Goal: Complete application form

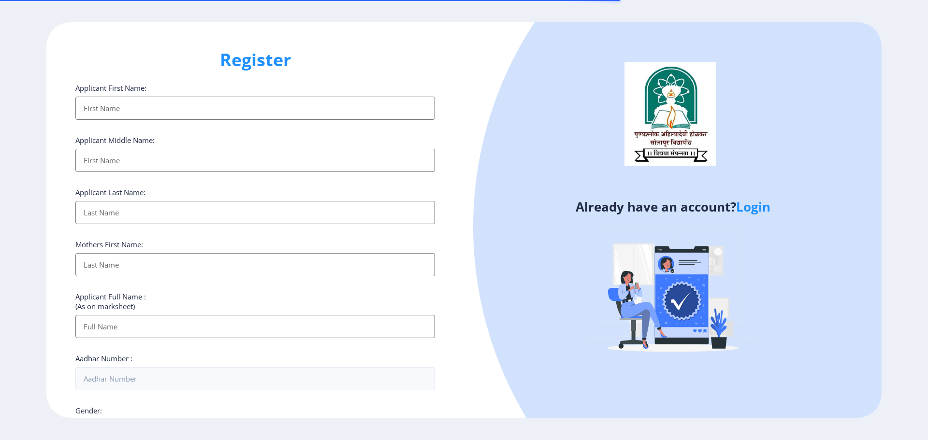
select select
click at [756, 204] on link "Login" at bounding box center [753, 206] width 34 height 17
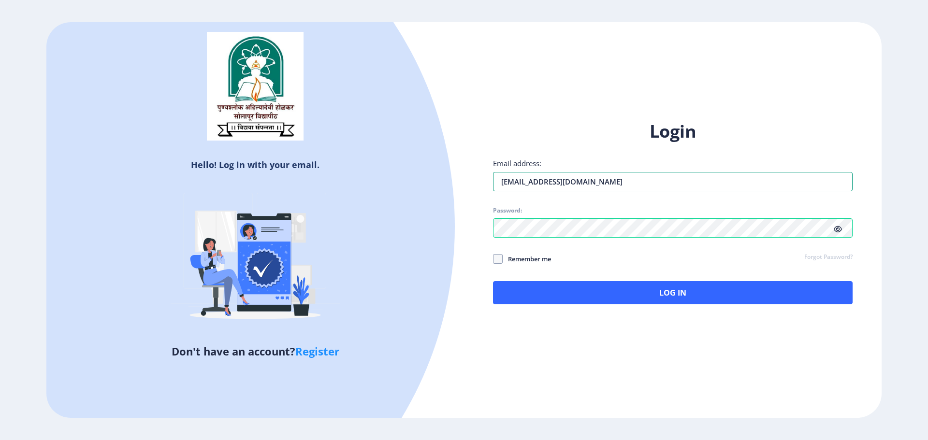
drag, startPoint x: 649, startPoint y: 187, endPoint x: 375, endPoint y: 180, distance: 273.5
click at [375, 180] on div "Hello! Log in with your email. Don't have an account? Register Login Email addr…" at bounding box center [463, 220] width 835 height 396
type input "[EMAIL_ADDRESS][DOMAIN_NAME]"
click at [457, 224] on div "Hello! Log in with your email. Don't have an account? Register Login Email addr…" at bounding box center [463, 220] width 835 height 396
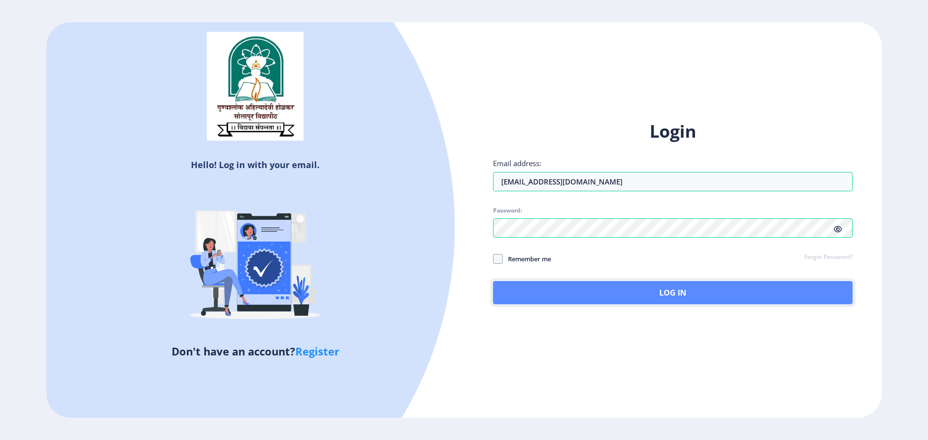
click at [710, 292] on button "Log In" at bounding box center [672, 292] width 359 height 23
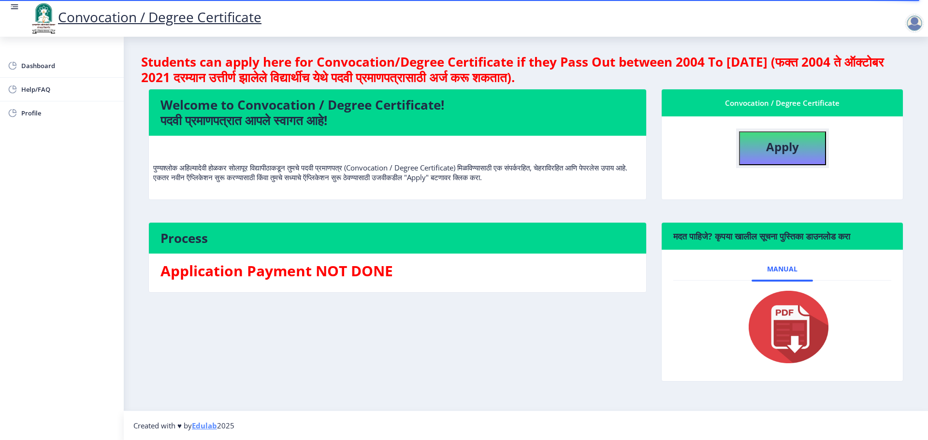
click at [800, 139] on button "Apply" at bounding box center [782, 148] width 87 height 34
select select
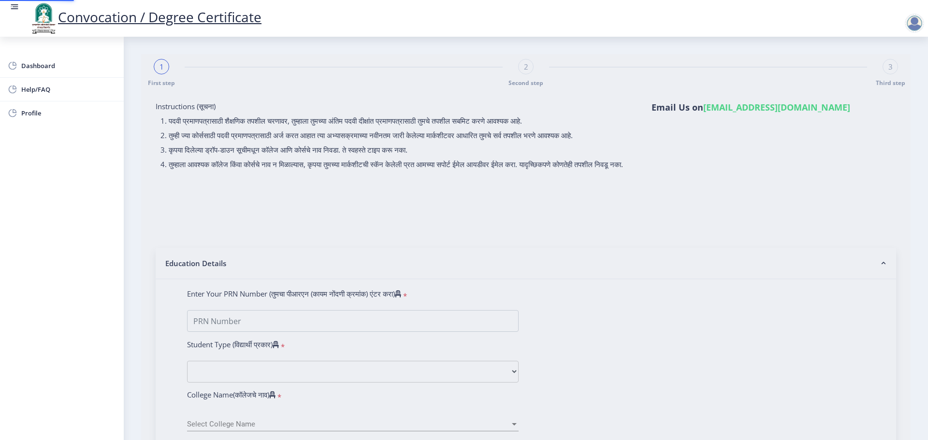
type input "[PERSON_NAME]"
type input "Shobha"
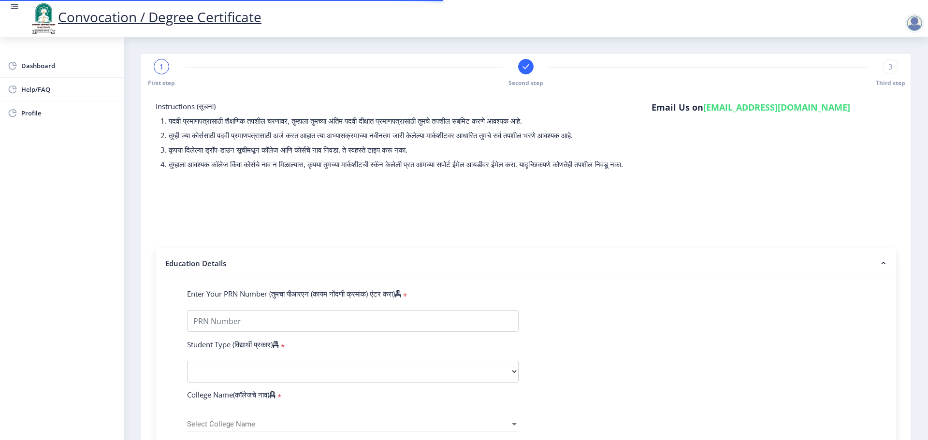
type input "2020032500088032"
select select "Regular"
select select "2013"
select select "March"
select select "Grade O"
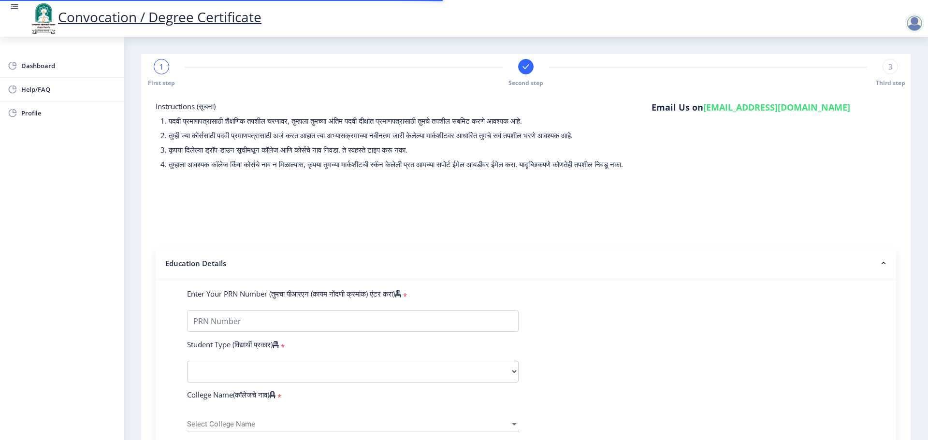
type input "12356"
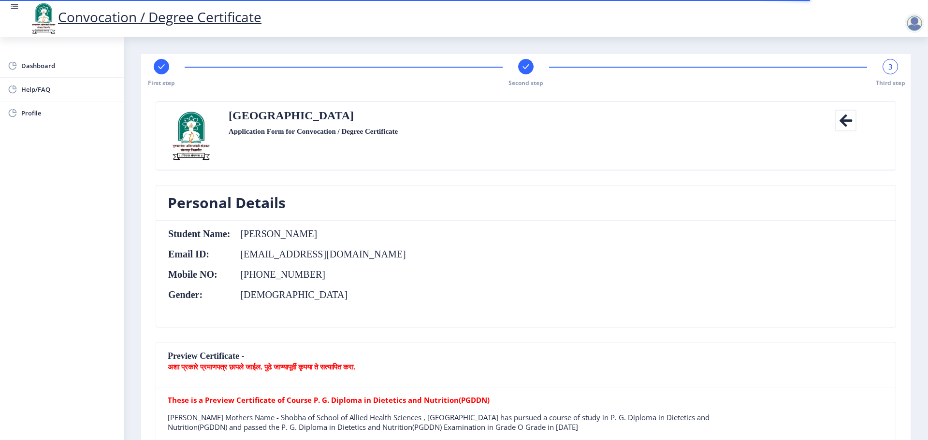
click at [166, 68] on rect at bounding box center [162, 67] width 10 height 10
select select "Regular"
select select "2013"
select select "March"
select select "Grade O"
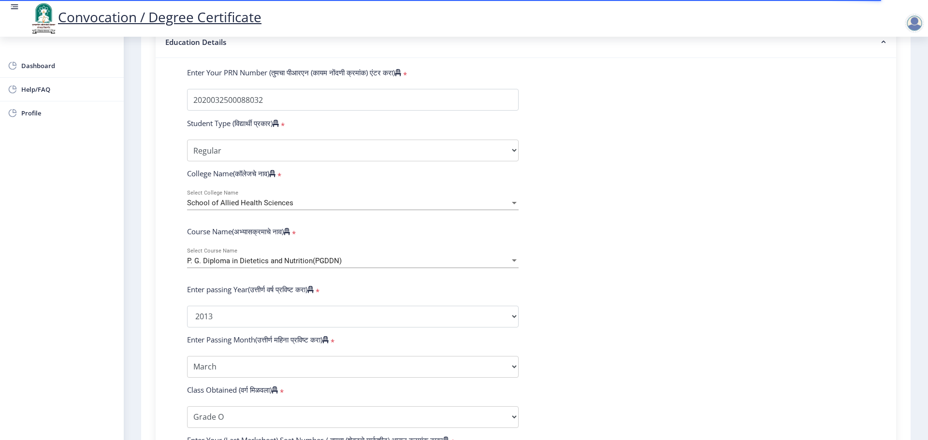
scroll to position [242, 0]
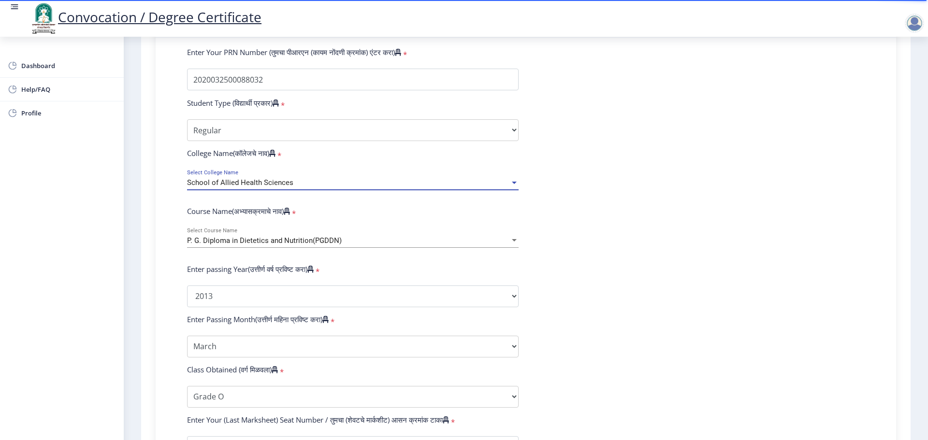
click at [359, 187] on div "School of Allied Health Sciences" at bounding box center [348, 183] width 323 height 8
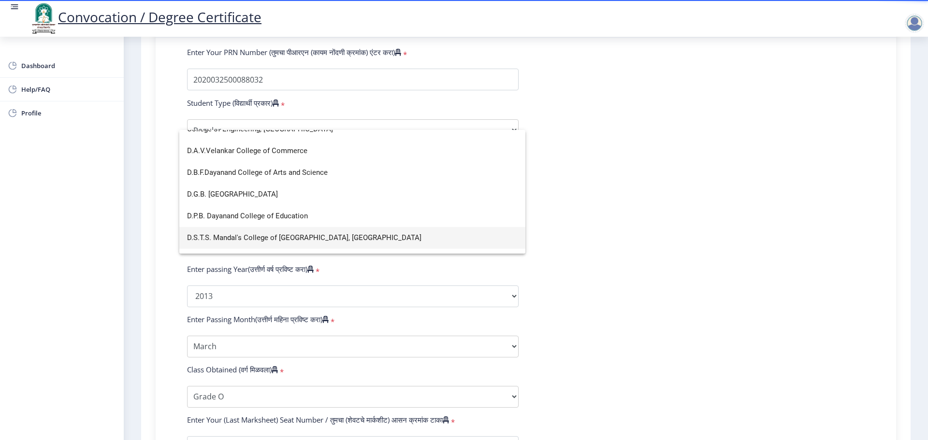
scroll to position [483, 0]
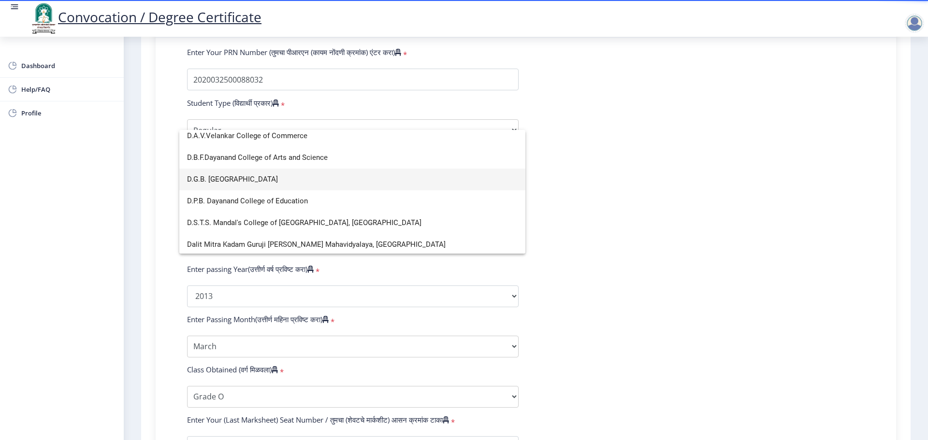
click at [278, 181] on span "D.G.B. [GEOGRAPHIC_DATA]" at bounding box center [352, 180] width 330 height 22
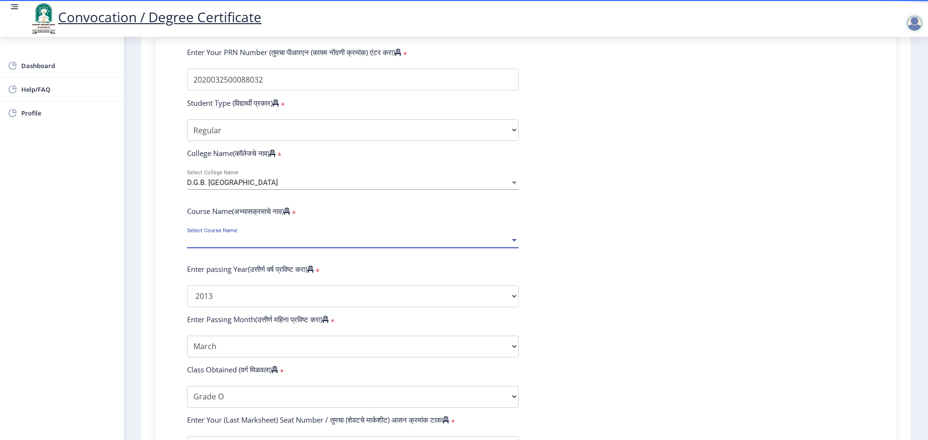
click at [348, 245] on span "Select Course Name" at bounding box center [348, 241] width 323 height 8
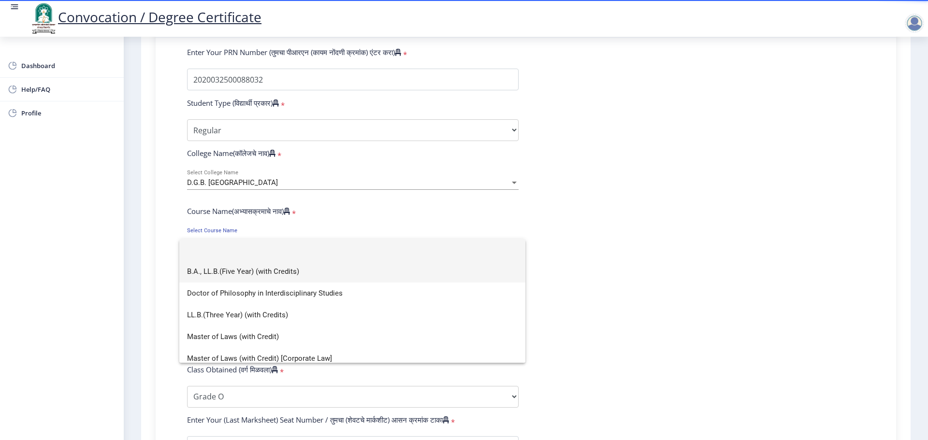
scroll to position [7, 0]
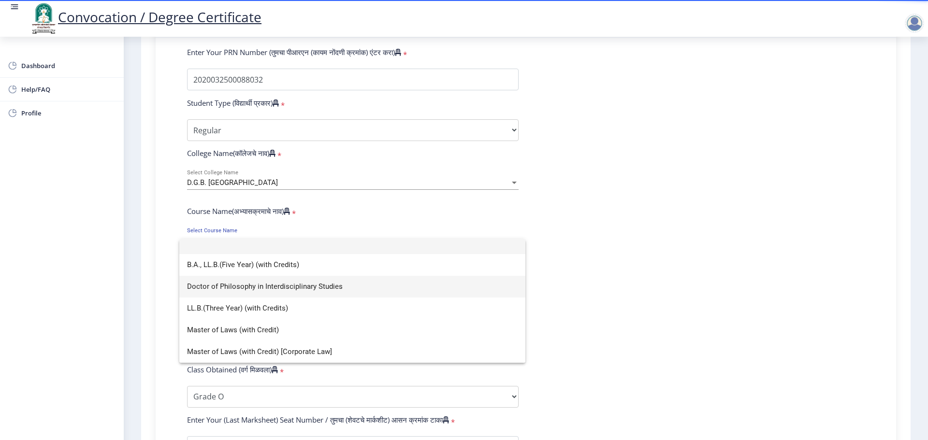
click at [305, 287] on span "Doctor of Philosophy in Interdisciplinary Studies" at bounding box center [352, 287] width 330 height 22
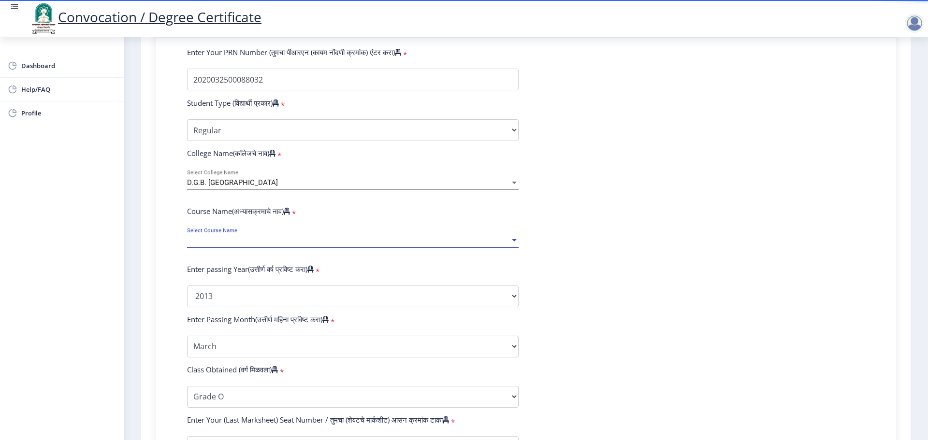
select select "March"
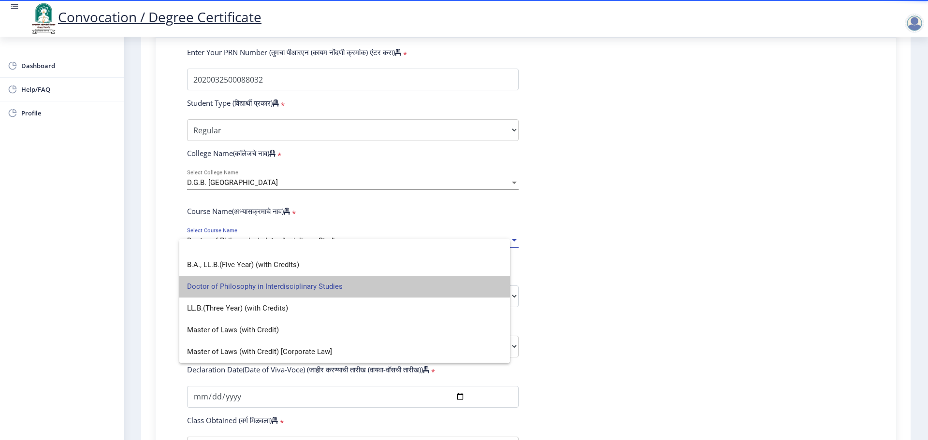
select select
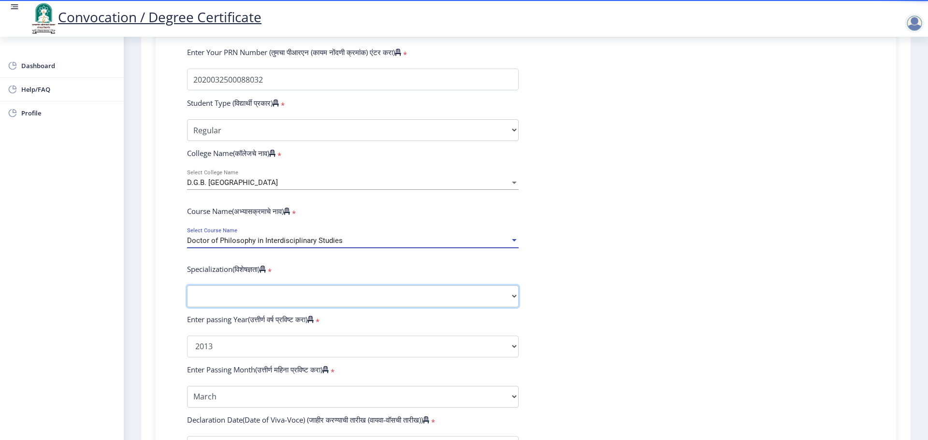
click at [307, 306] on select "Specialization Education Physical Education Social Work Other" at bounding box center [352, 297] width 331 height 22
click at [365, 245] on div "Doctor of Philosophy in Interdisciplinary Studies" at bounding box center [348, 241] width 323 height 8
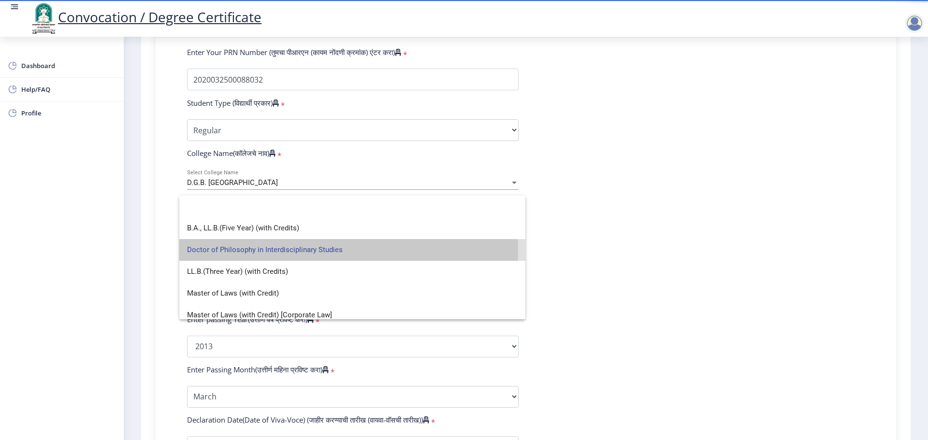
click at [348, 249] on span "Doctor of Philosophy in Interdisciplinary Studies" at bounding box center [352, 250] width 330 height 22
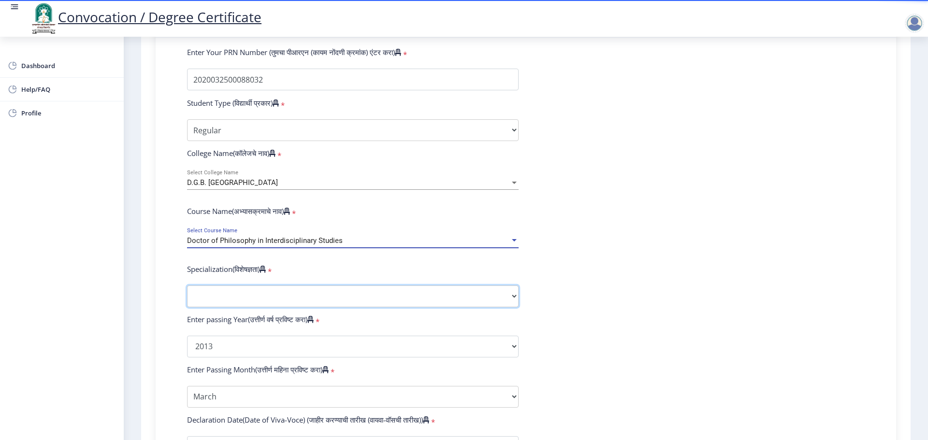
click at [326, 305] on select "Specialization Education Physical Education Social Work Other" at bounding box center [352, 297] width 331 height 22
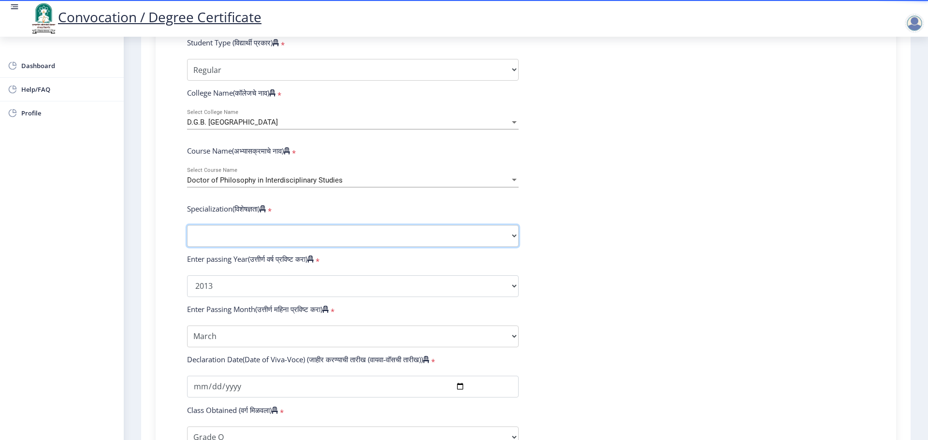
scroll to position [290, 0]
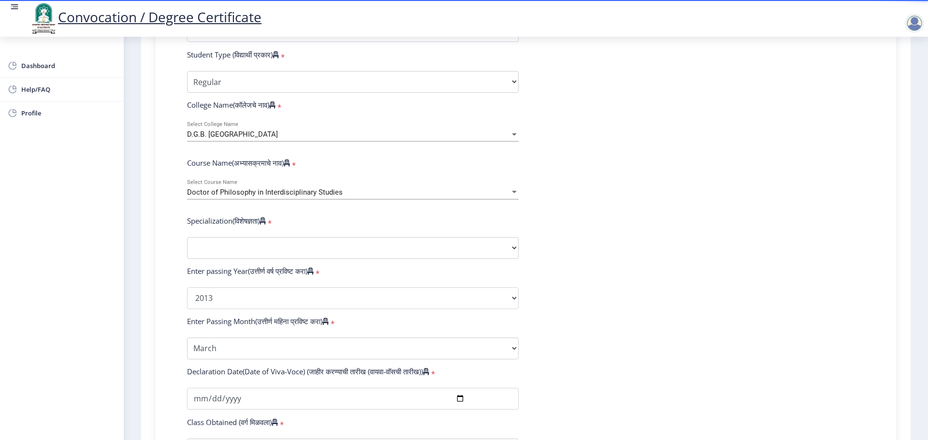
click at [405, 197] on div "Doctor of Philosophy in Interdisciplinary Studies" at bounding box center [348, 192] width 323 height 8
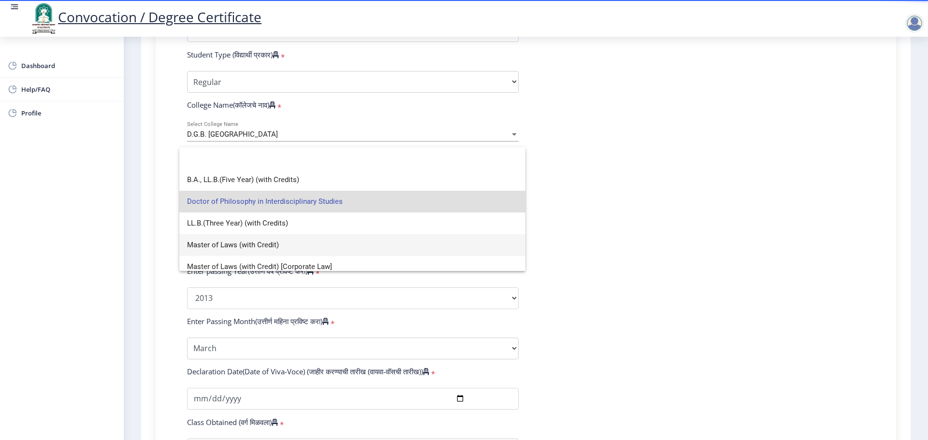
scroll to position [7, 0]
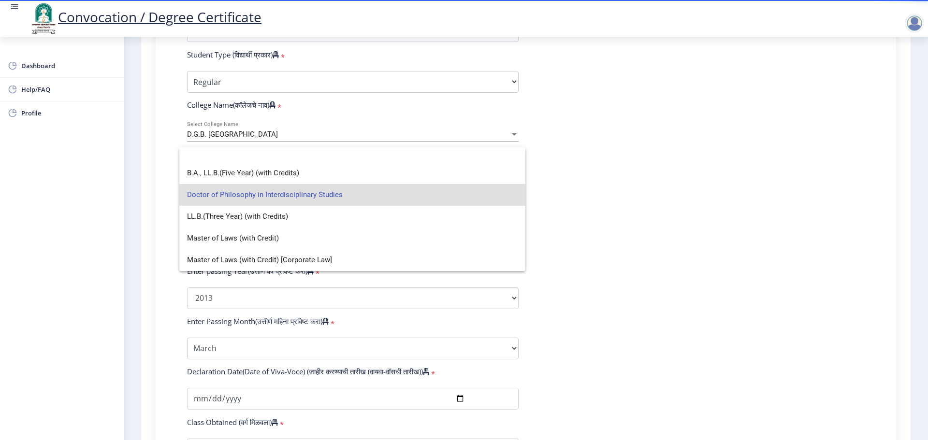
click at [784, 196] on div at bounding box center [464, 220] width 928 height 440
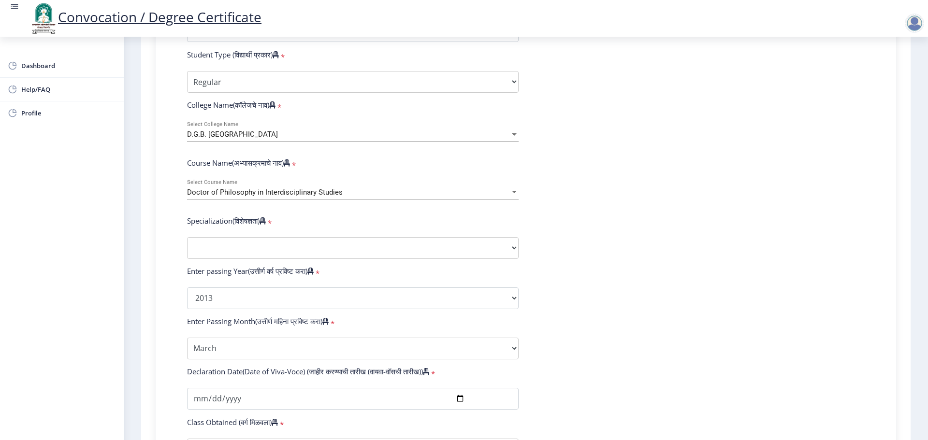
click at [309, 139] on div "D.G.B. [GEOGRAPHIC_DATA]" at bounding box center [348, 134] width 323 height 8
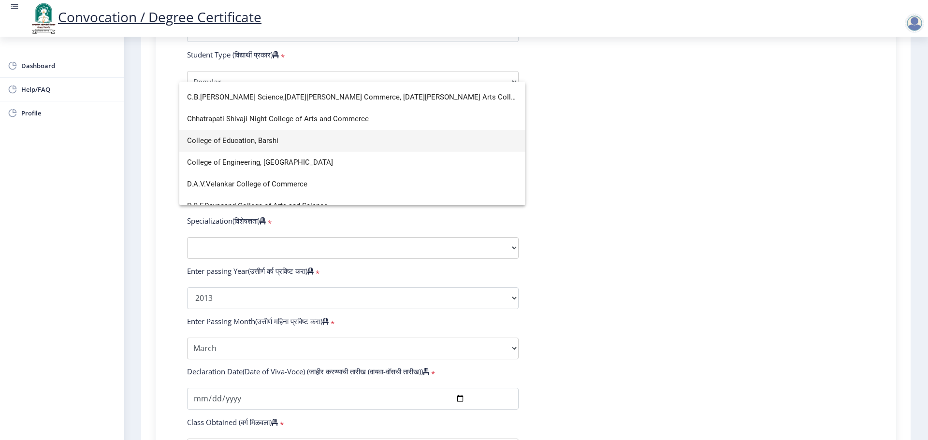
scroll to position [483, 0]
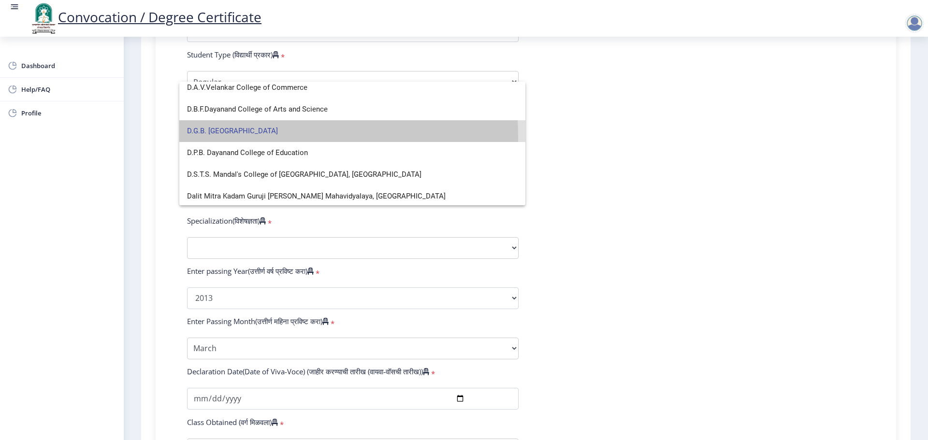
click at [229, 137] on span "D.G.B. [GEOGRAPHIC_DATA]" at bounding box center [352, 131] width 330 height 22
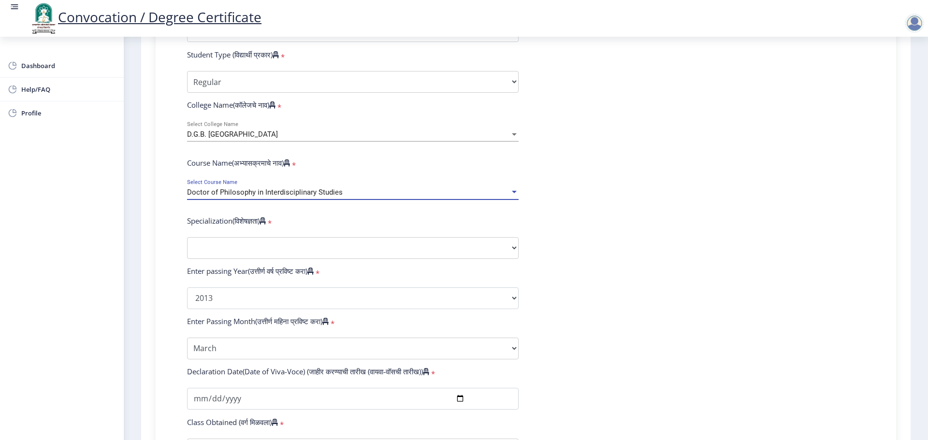
click at [303, 197] on span "Doctor of Philosophy in Interdisciplinary Studies" at bounding box center [265, 192] width 156 height 9
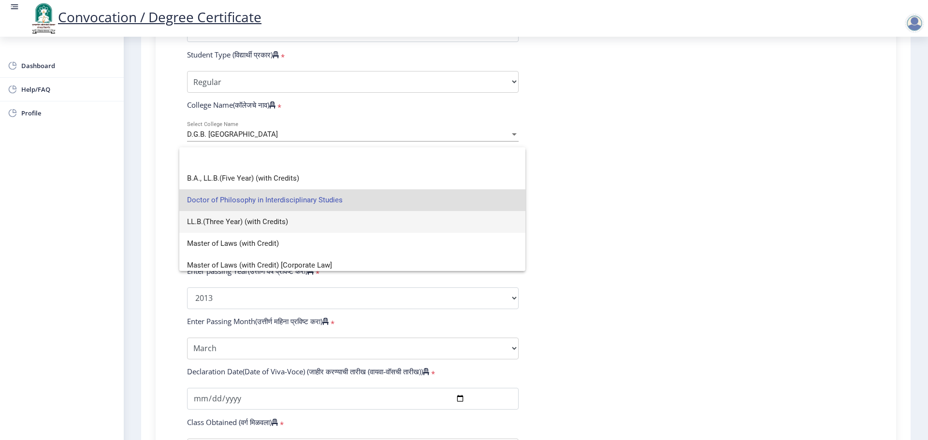
scroll to position [0, 0]
click at [773, 211] on div at bounding box center [464, 220] width 928 height 440
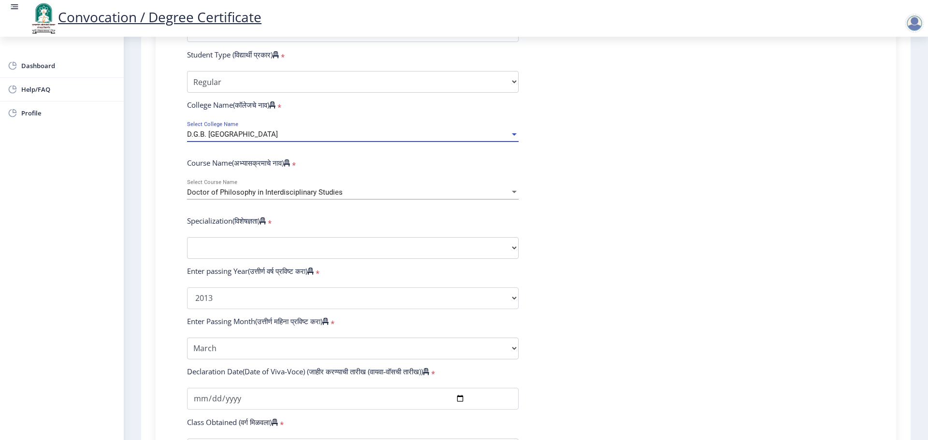
click at [299, 139] on div "D.G.B. [GEOGRAPHIC_DATA]" at bounding box center [348, 134] width 323 height 8
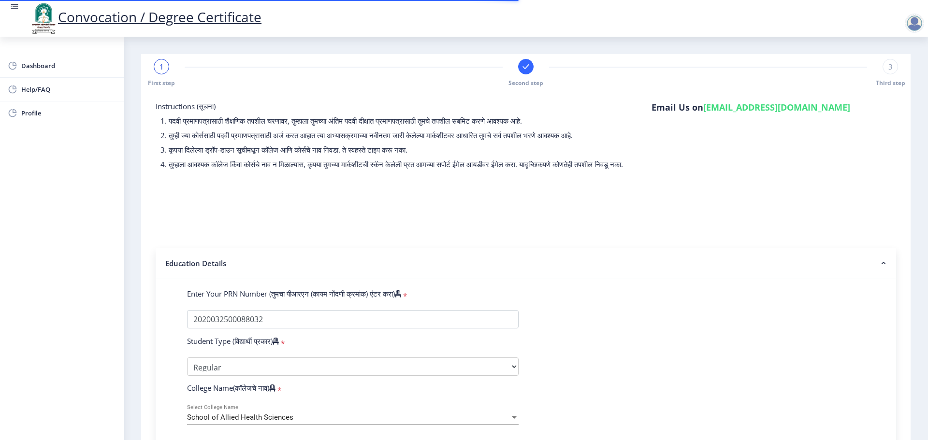
select select "Regular"
select select "2013"
select select "March"
select select "Grade O"
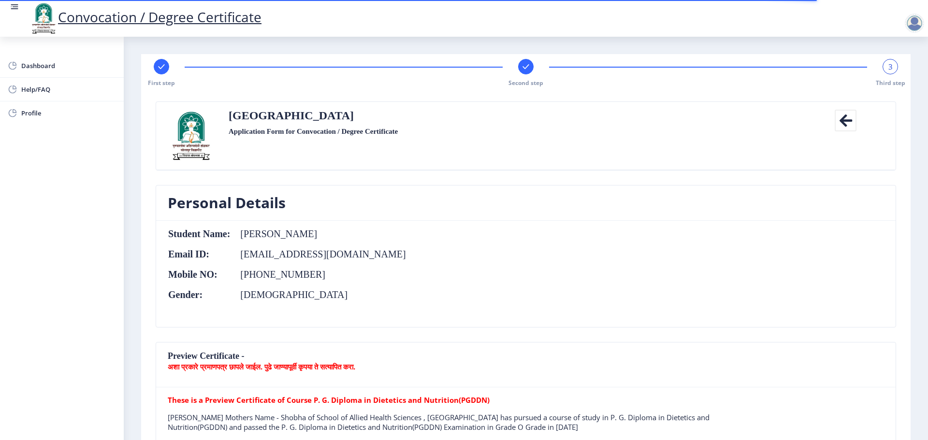
click at [164, 71] on rect at bounding box center [162, 67] width 10 height 10
select select "Regular"
select select "2013"
select select "March"
select select "Grade O"
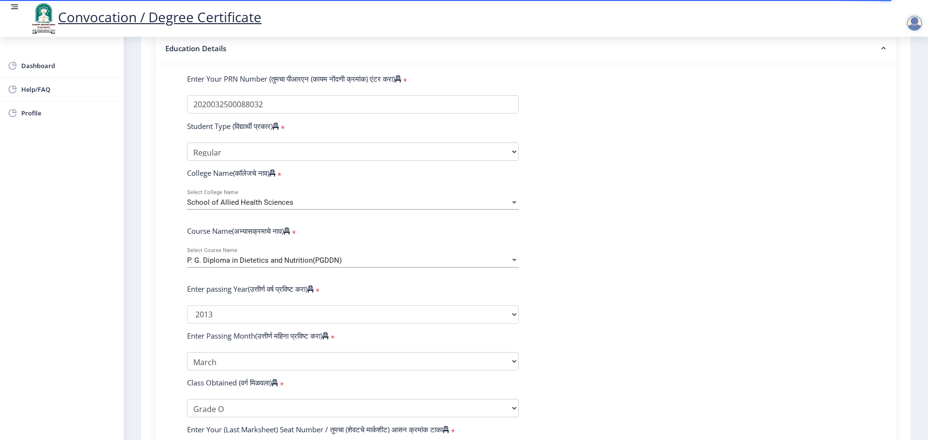
scroll to position [242, 0]
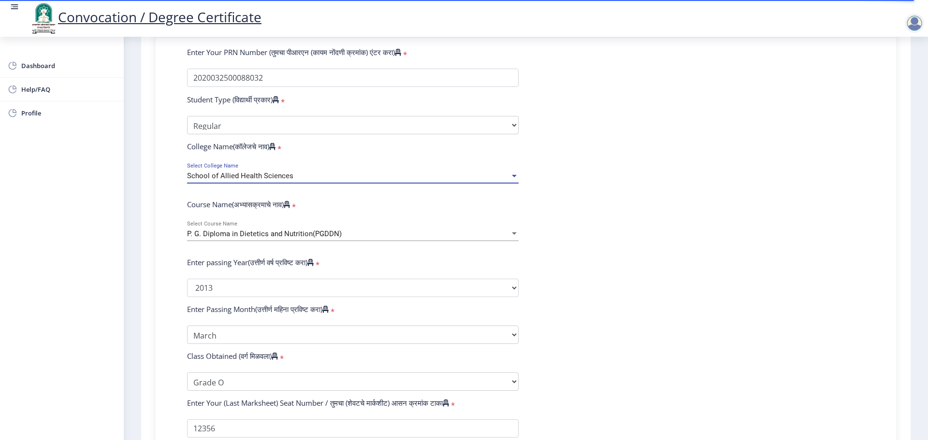
click at [331, 180] on div "School of Allied Health Sciences" at bounding box center [348, 176] width 323 height 8
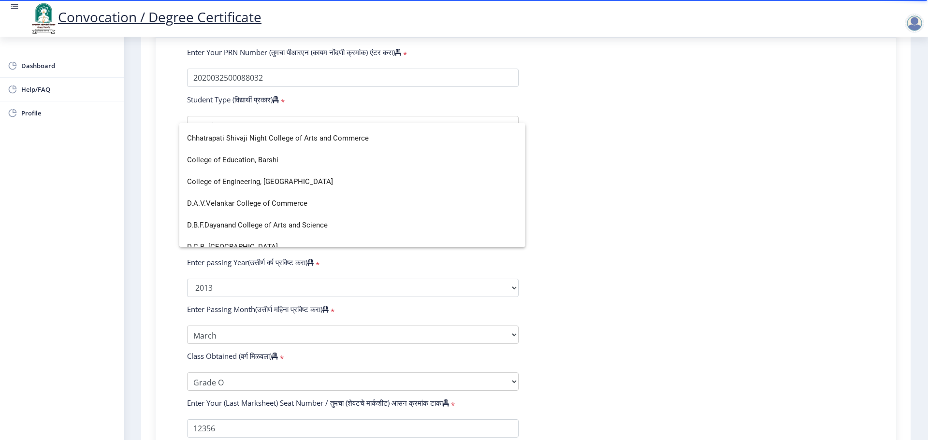
scroll to position [435, 0]
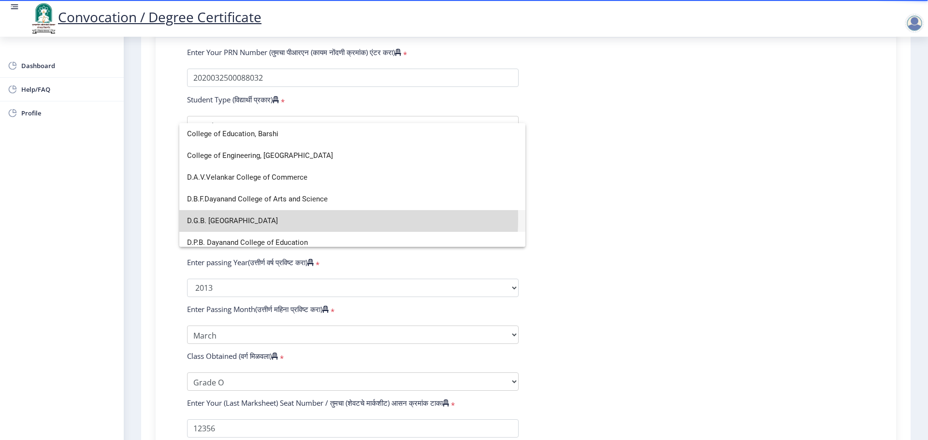
click at [245, 218] on span "D.G.B. [GEOGRAPHIC_DATA]" at bounding box center [352, 221] width 330 height 22
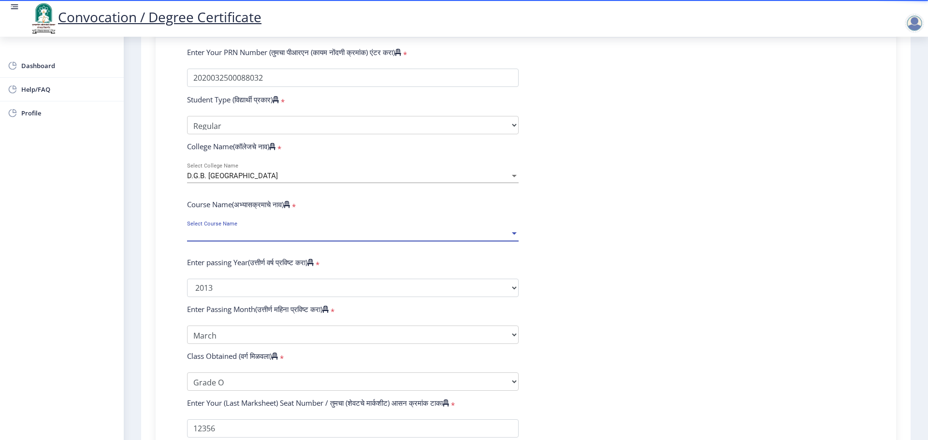
click at [271, 238] on span "Select Course Name" at bounding box center [348, 234] width 323 height 8
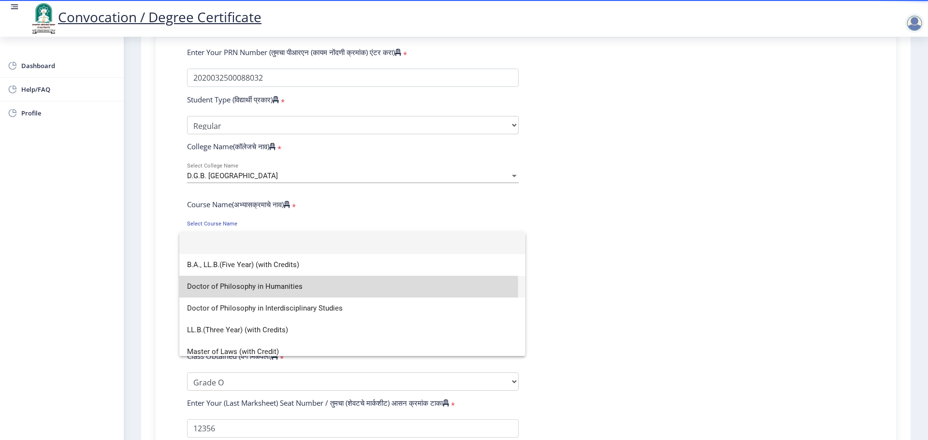
click at [302, 287] on span "Doctor of Philosophy in Humanities" at bounding box center [352, 287] width 330 height 22
select select "March"
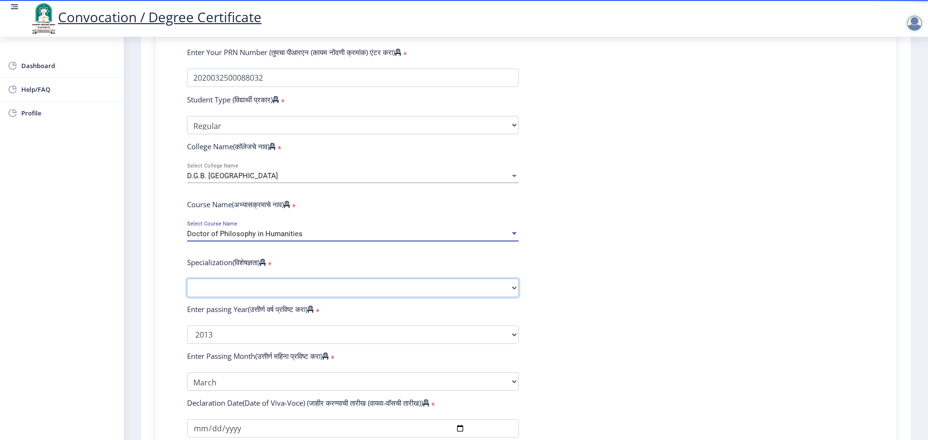
click at [303, 293] on select "Specialization AIHC&A Economics English Hindi History Kannada Law Marathi Polit…" at bounding box center [352, 288] width 331 height 18
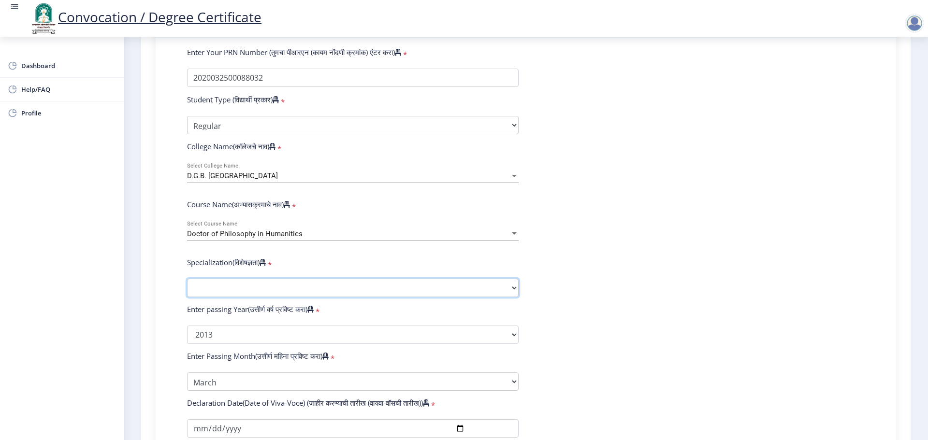
select select "Marathi"
click at [187, 288] on select "Specialization AIHC&A Economics English Hindi History Kannada Law Marathi Polit…" at bounding box center [352, 288] width 331 height 18
click at [407, 297] on select "Specialization AIHC&A Economics English Hindi History Kannada Law Marathi Polit…" at bounding box center [352, 288] width 331 height 18
click at [693, 274] on form "Enter Your PRN Number (तुमचा पीआरएन (कायम नोंदणी क्रमांक) एंटर करा) * Student T…" at bounding box center [526, 336] width 692 height 579
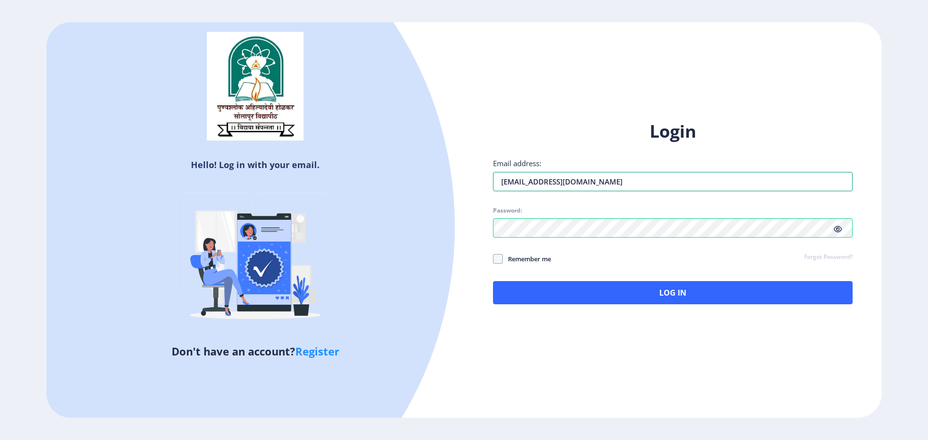
drag, startPoint x: 637, startPoint y: 177, endPoint x: 449, endPoint y: 158, distance: 188.9
click at [447, 161] on div "Hello! Log in with your email. Don't have an account? Register Login Email addr…" at bounding box center [463, 220] width 835 height 396
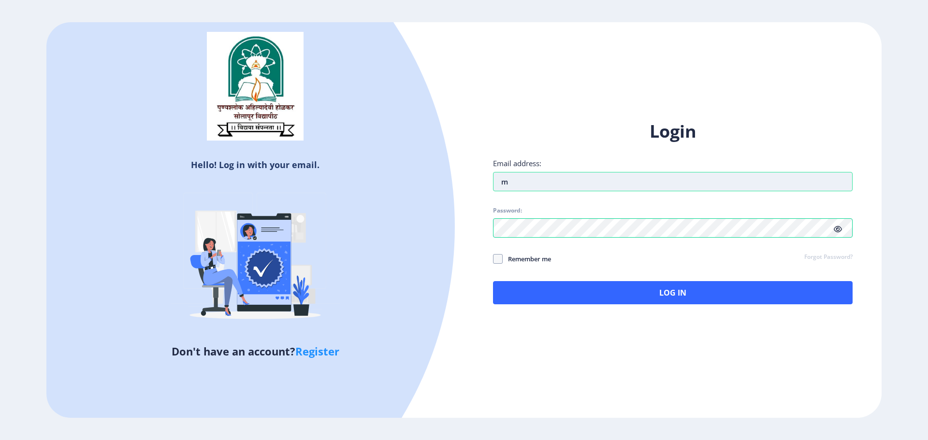
type input "[EMAIL_ADDRESS][DOMAIN_NAME]"
click at [455, 226] on div "Hello! Log in with your email. Don't have an account? Register Login Email addr…" at bounding box center [463, 220] width 835 height 396
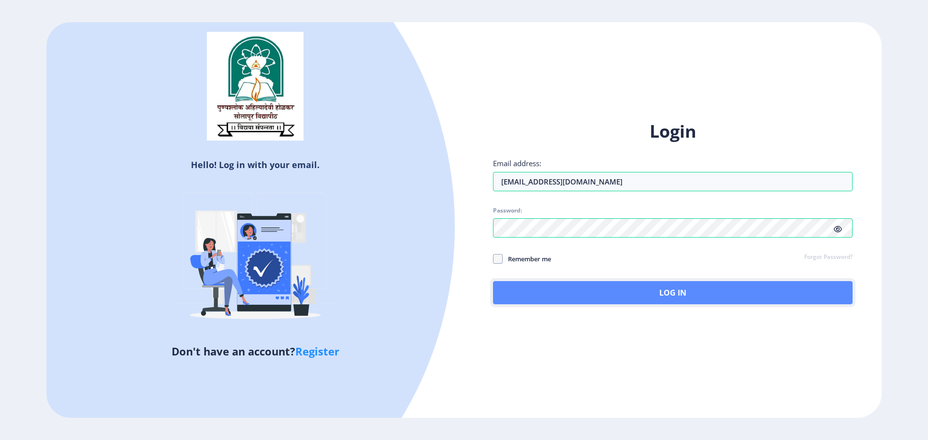
click at [700, 293] on button "Log In" at bounding box center [672, 292] width 359 height 23
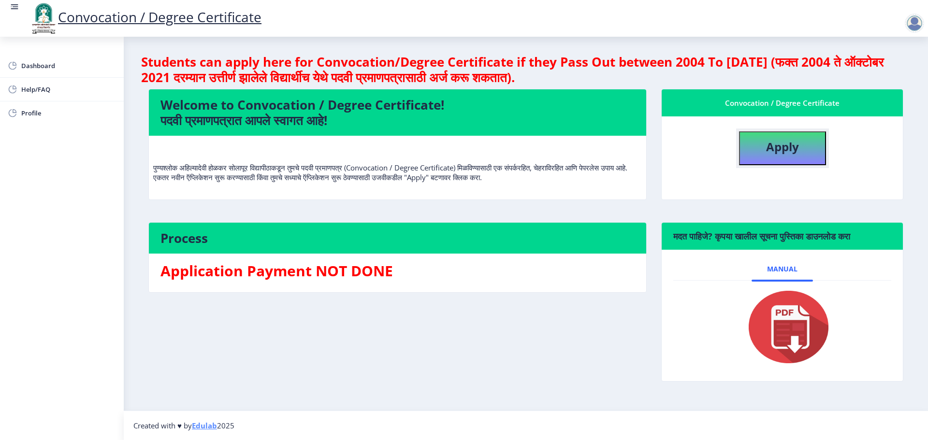
click at [771, 148] on b "Apply" at bounding box center [782, 147] width 33 height 16
select select
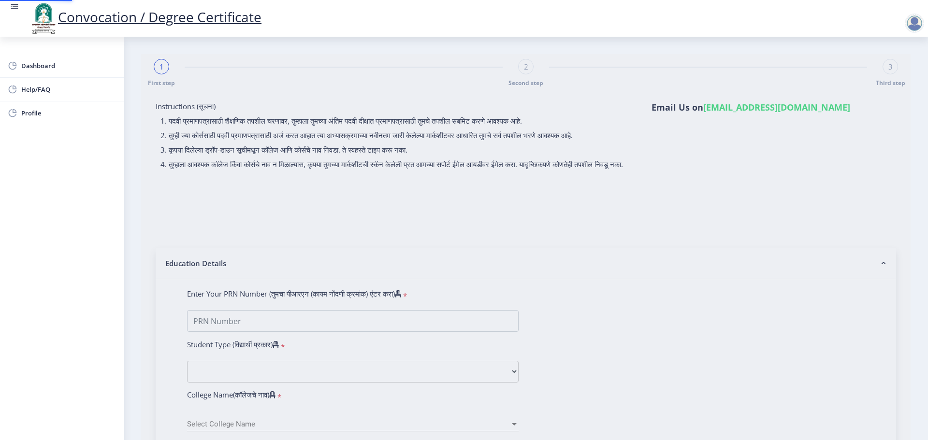
type input "[PERSON_NAME]"
type input "Shobha"
type input "2020032500088032"
select select "Regular"
select select "2013"
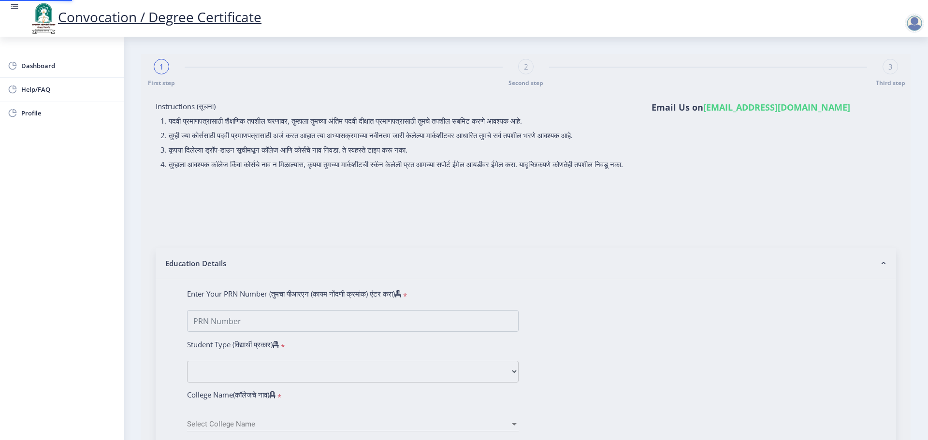
select select "March"
select select "Grade O"
type input "12356"
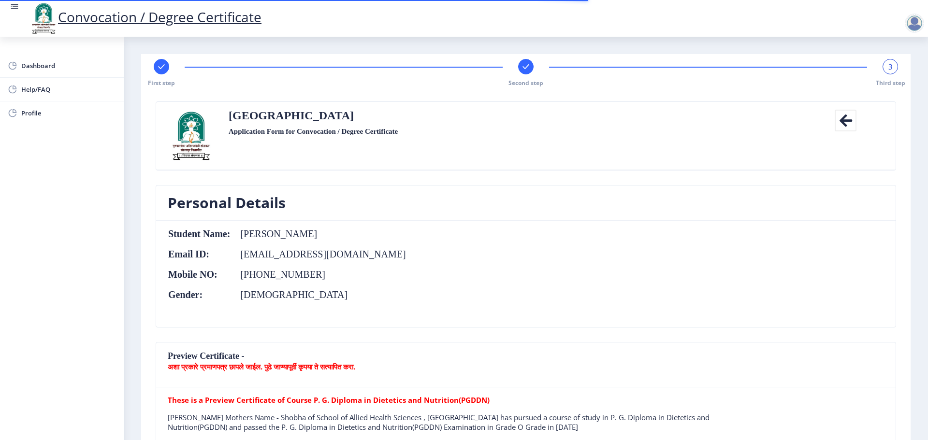
click at [161, 66] on rect at bounding box center [162, 67] width 10 height 10
select select "Regular"
select select "2013"
select select "March"
select select "Grade O"
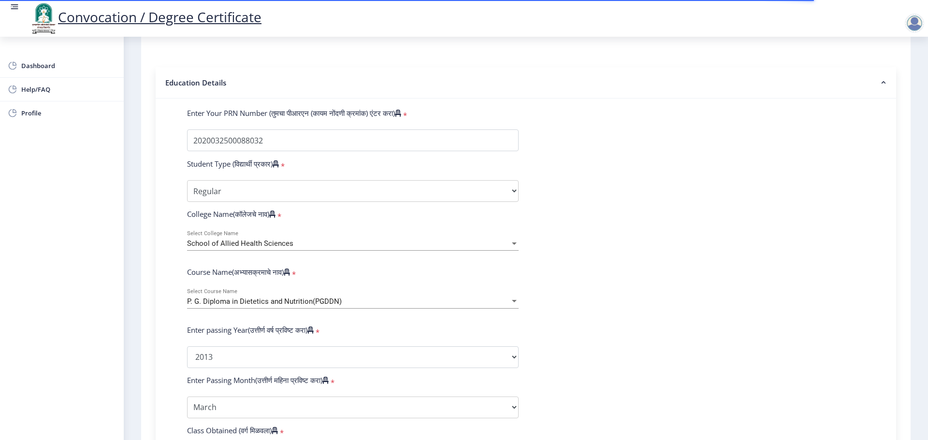
scroll to position [193, 0]
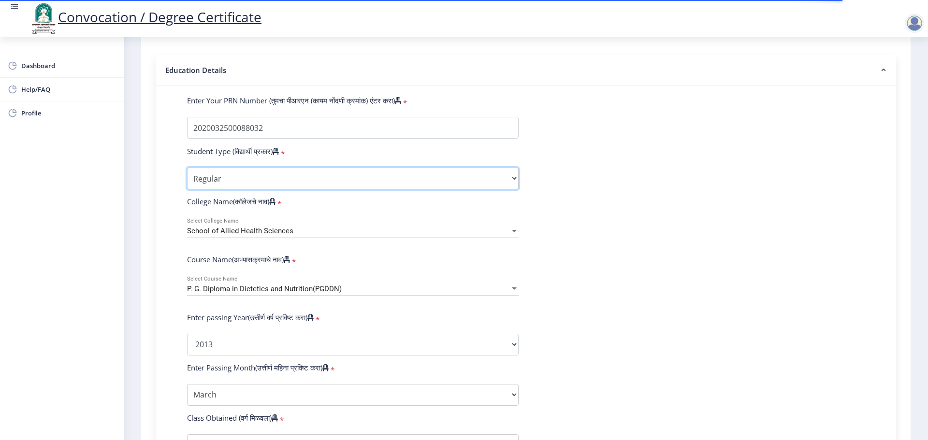
click at [324, 186] on select "Select Student Type Regular External" at bounding box center [352, 179] width 331 height 22
select select "External"
click at [187, 177] on select "Select Student Type Regular External" at bounding box center [352, 179] width 331 height 22
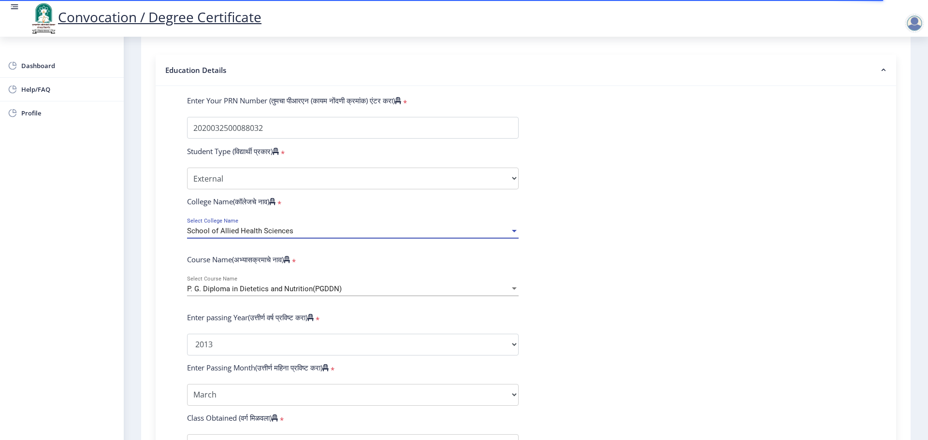
click at [317, 235] on div "School of Allied Health Sciences" at bounding box center [348, 231] width 323 height 8
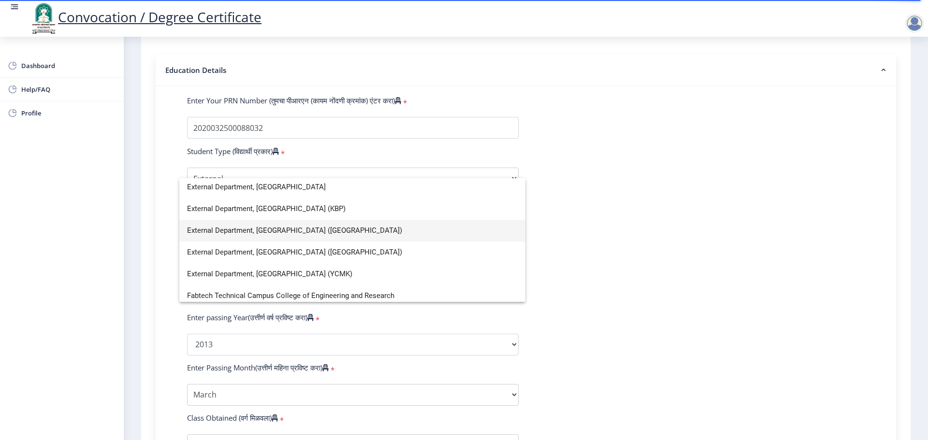
scroll to position [821, 0]
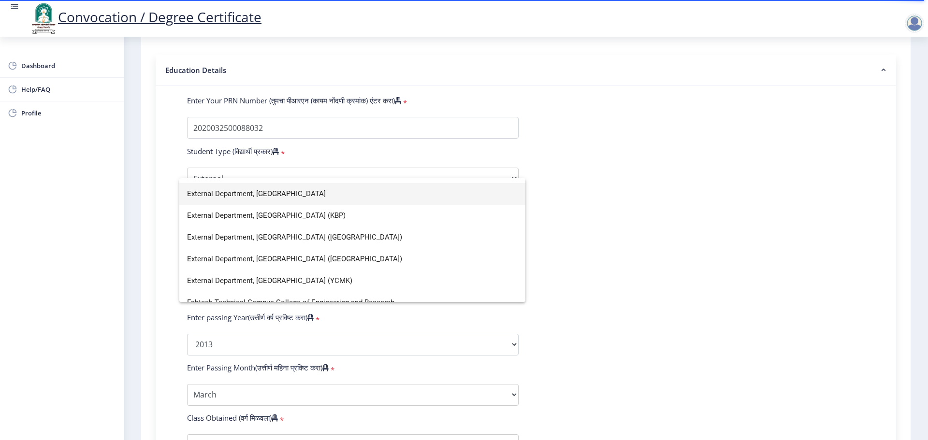
click at [262, 196] on span "External Department, [GEOGRAPHIC_DATA]" at bounding box center [352, 194] width 330 height 22
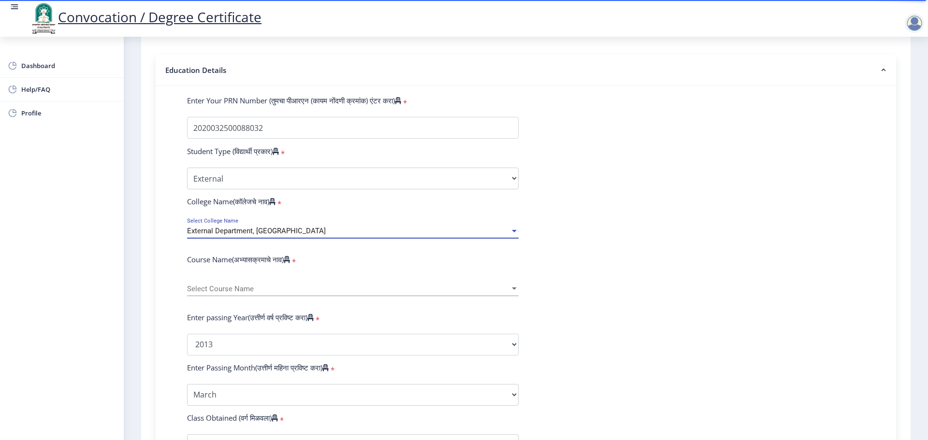
click at [348, 293] on span "Select Course Name" at bounding box center [348, 289] width 323 height 8
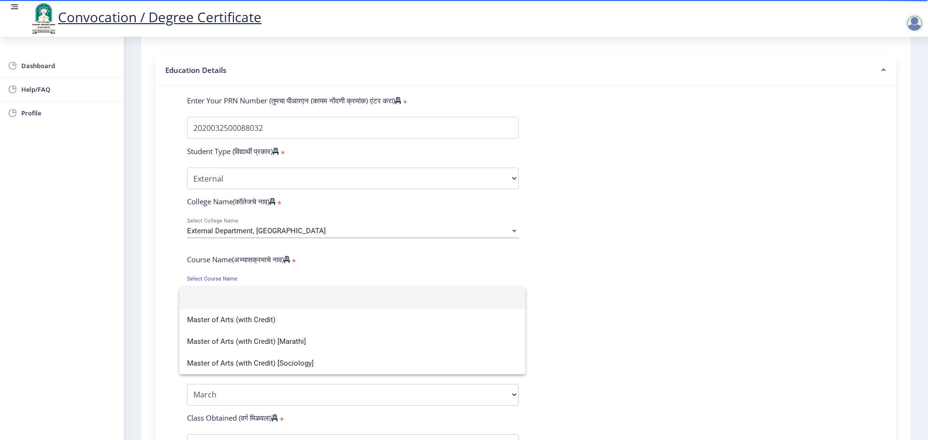
click at [372, 243] on div at bounding box center [464, 220] width 928 height 440
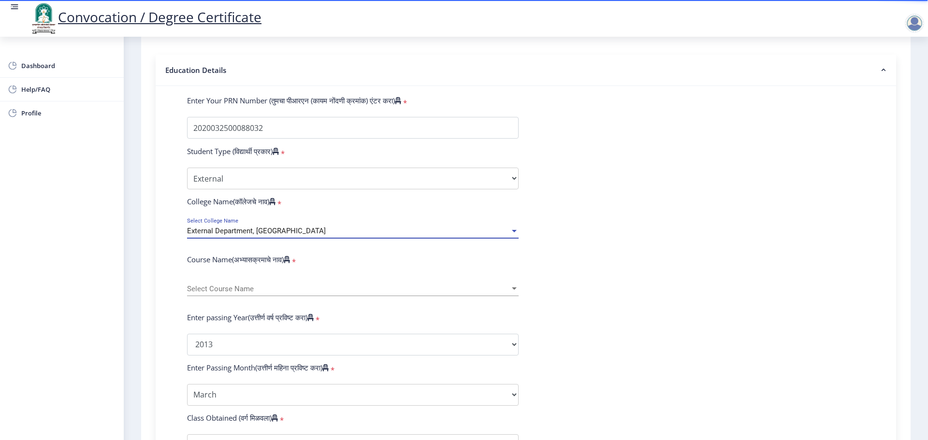
click at [374, 235] on div "External Department, [GEOGRAPHIC_DATA]" at bounding box center [348, 231] width 323 height 8
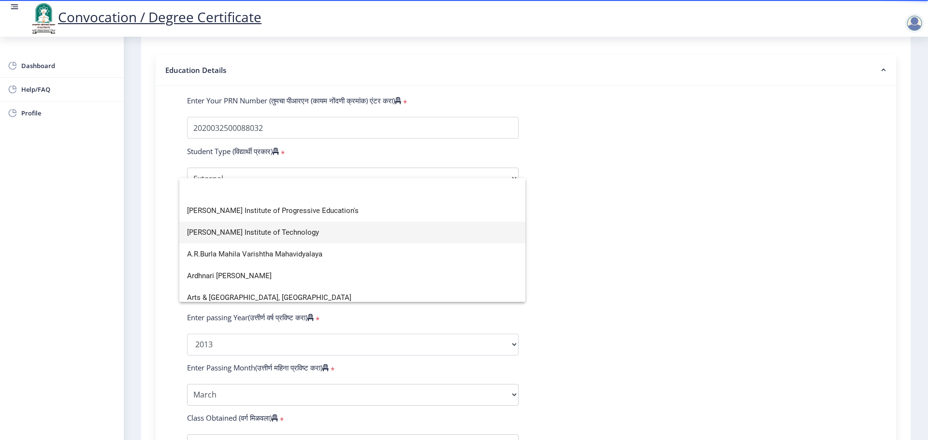
scroll to position [242, 0]
